Goal: Information Seeking & Learning: Learn about a topic

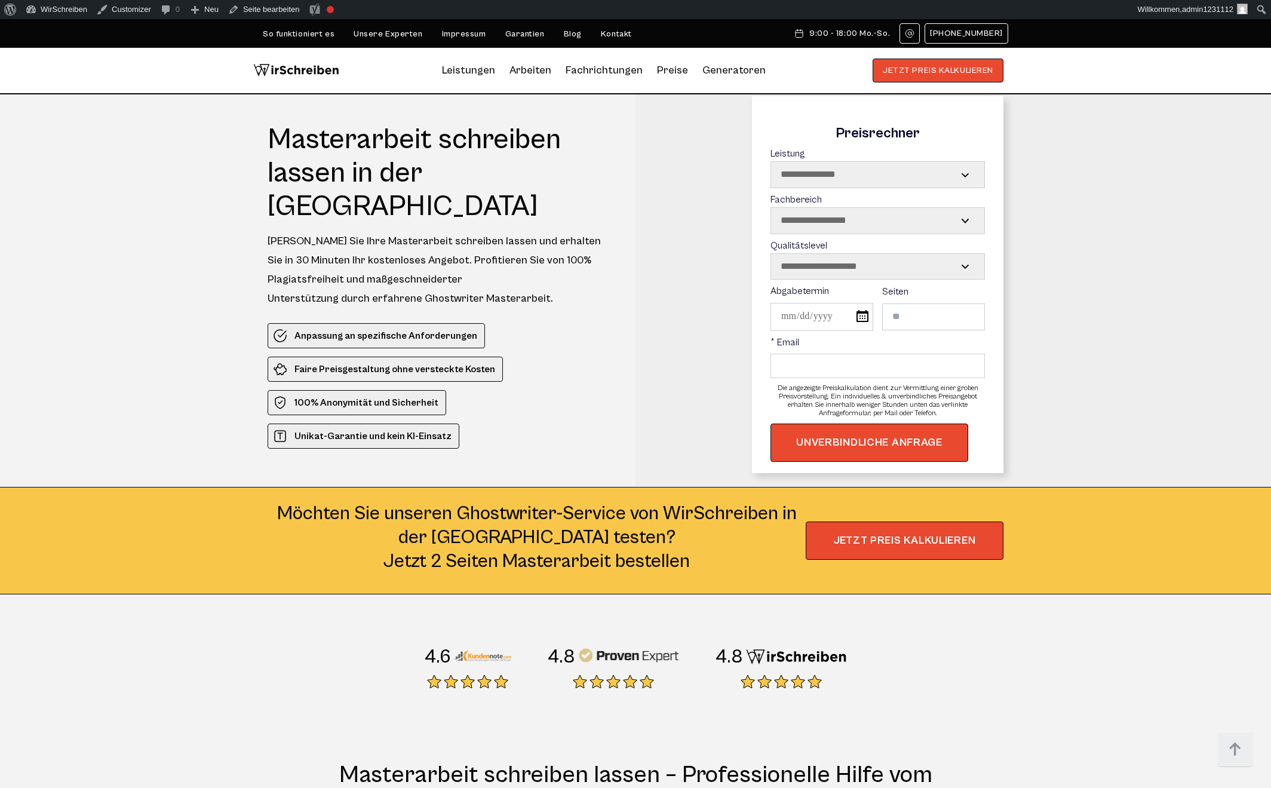
click at [682, 494] on div "Möchten Sie unseren Ghostwriter-Service von WirSchreiben in der [GEOGRAPHIC_DAT…" at bounding box center [635, 541] width 1271 height 108
click at [606, 324] on ul "Anpassung an spezifische Anforderungen Faire Preisgestaltung ohne versteckte Ko…" at bounding box center [441, 385] width 346 height 125
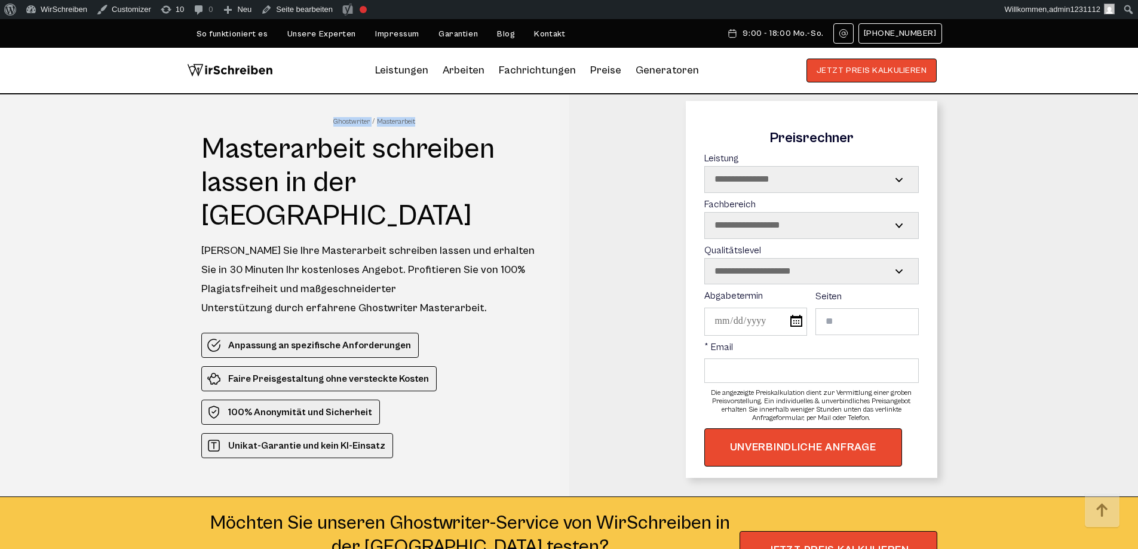
drag, startPoint x: 430, startPoint y: 120, endPoint x: 319, endPoint y: 118, distance: 110.5
click at [319, 118] on div "Ghostwriter Masterarbeit" at bounding box center [374, 122] width 346 height 10
click at [444, 126] on div "Ghostwriter Masterarbeit" at bounding box center [374, 122] width 346 height 10
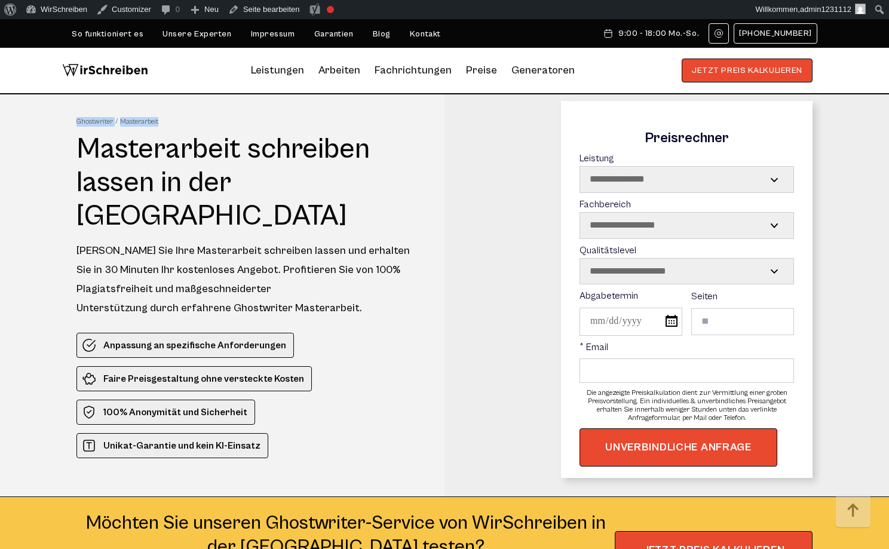
drag, startPoint x: 173, startPoint y: 119, endPoint x: 65, endPoint y: 119, distance: 108.1
click at [65, 119] on div "Ghostwriter Masterarbeit Masterarbeit schreiben lassen in der Schweiz Lassen Si…" at bounding box center [444, 295] width 765 height 402
click at [40, 158] on section "Ghostwriter Masterarbeit Masterarbeit schreiben lassen in der Schweiz Lassen Si…" at bounding box center [444, 349] width 889 height 510
drag, startPoint x: 172, startPoint y: 121, endPoint x: 66, endPoint y: 119, distance: 106.4
click at [66, 119] on div "Ghostwriter Masterarbeit Masterarbeit schreiben lassen in der Schweiz Lassen Si…" at bounding box center [444, 295] width 765 height 402
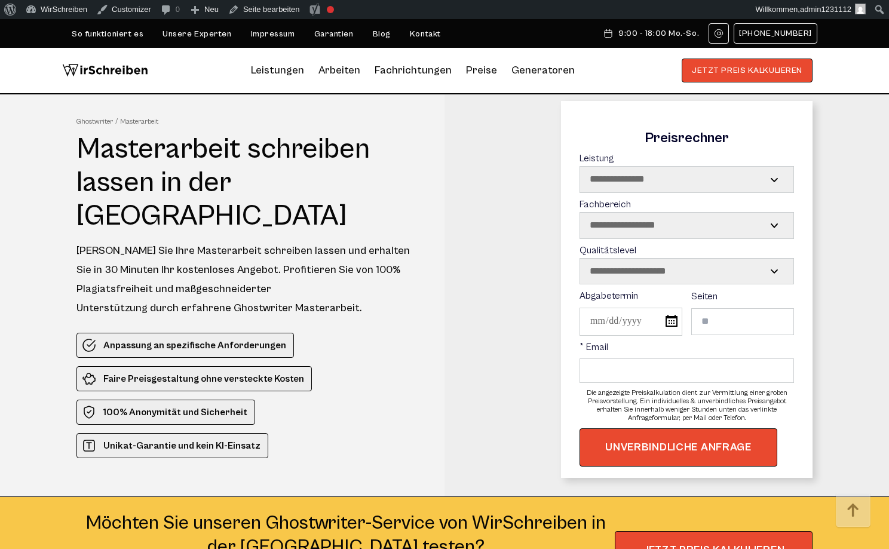
click at [237, 127] on div "Ghostwriter Masterarbeit Masterarbeit schreiben lassen in der Schweiz Lassen Si…" at bounding box center [249, 295] width 346 height 402
drag, startPoint x: 185, startPoint y: 115, endPoint x: 247, endPoint y: 129, distance: 63.2
click at [148, 121] on div "Ghostwriter Masterarbeit screiben lassen" at bounding box center [249, 122] width 346 height 10
click at [253, 126] on div "Ghostwriter Masterarbeit screiben lassen" at bounding box center [249, 122] width 346 height 10
